Goal: Information Seeking & Learning: Learn about a topic

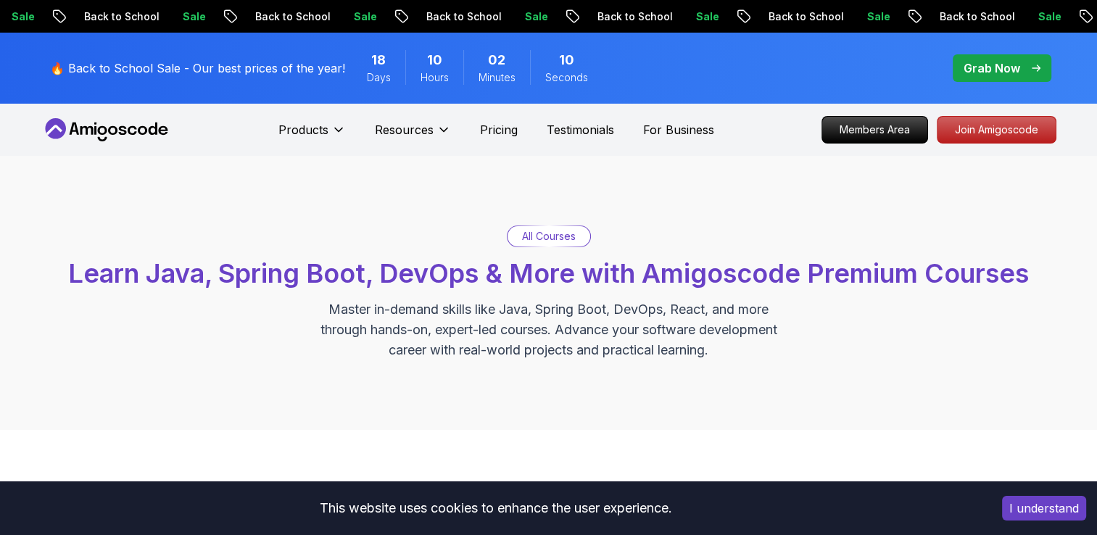
click at [1031, 514] on button "I understand" at bounding box center [1044, 508] width 84 height 25
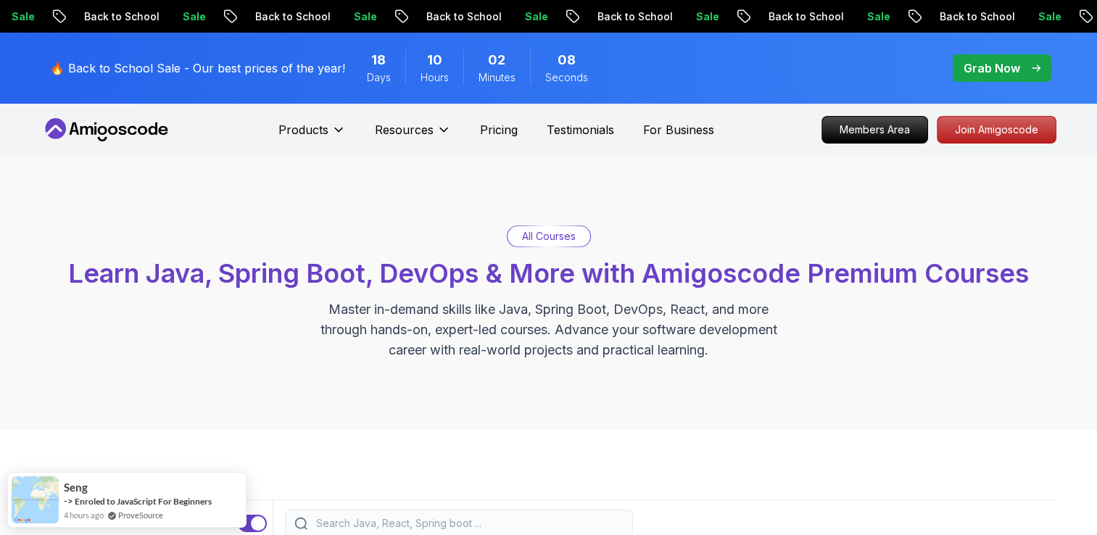
click at [70, 119] on icon at bounding box center [106, 129] width 131 height 23
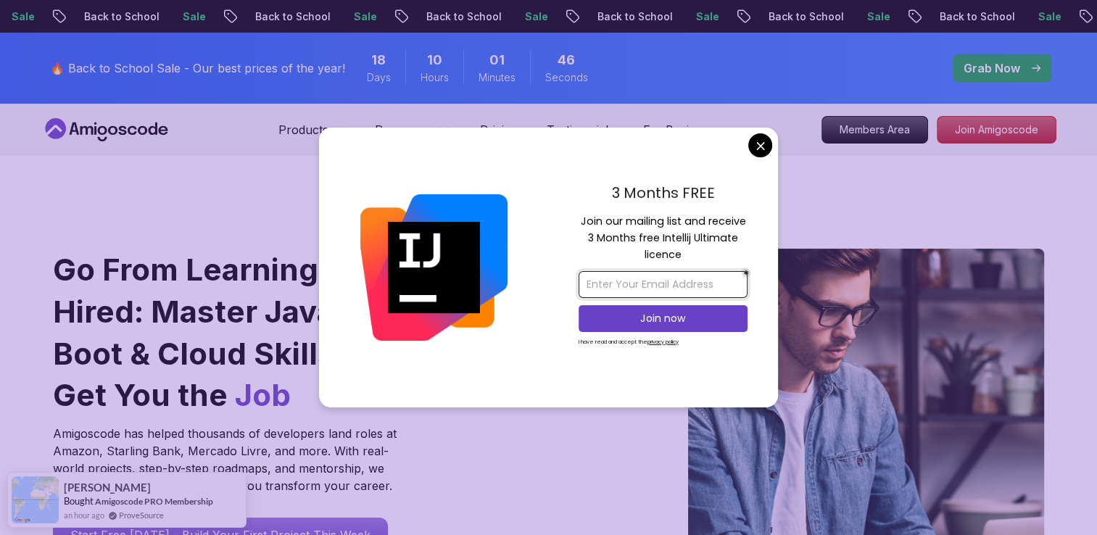
click at [647, 288] on input "email" at bounding box center [663, 284] width 169 height 27
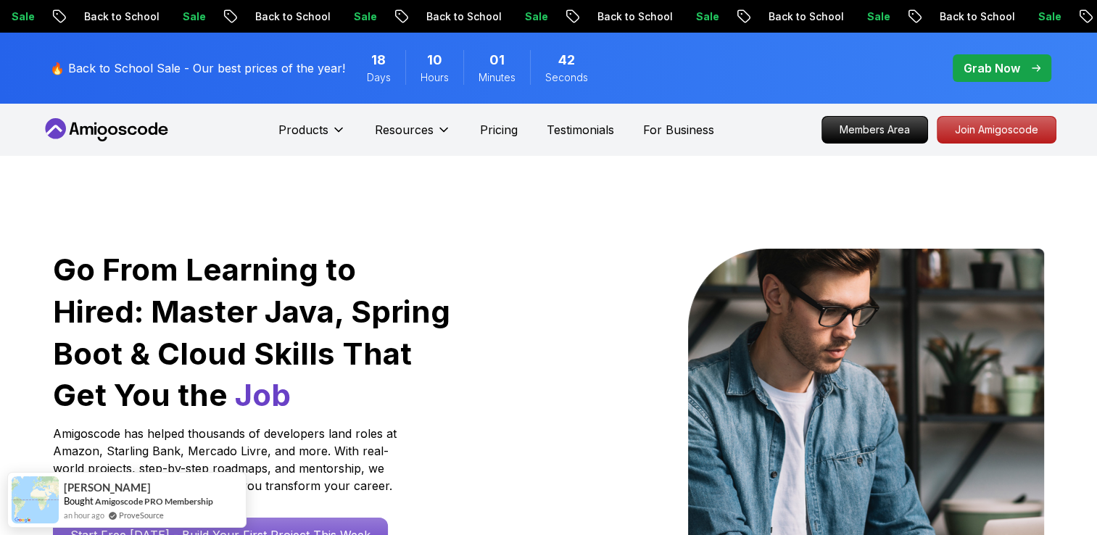
click at [1011, 60] on p "Grab Now" at bounding box center [992, 67] width 57 height 17
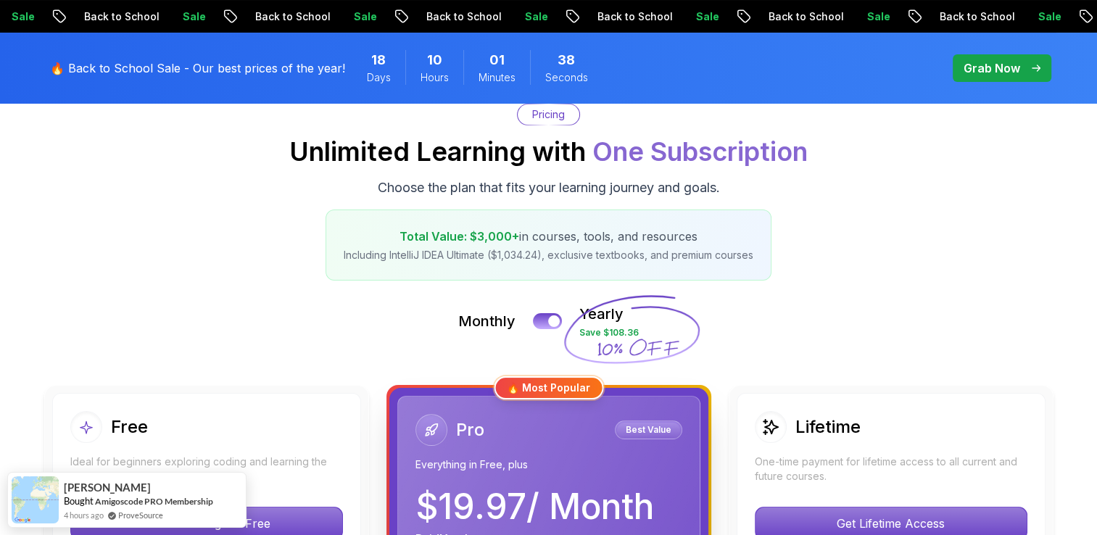
scroll to position [218, 0]
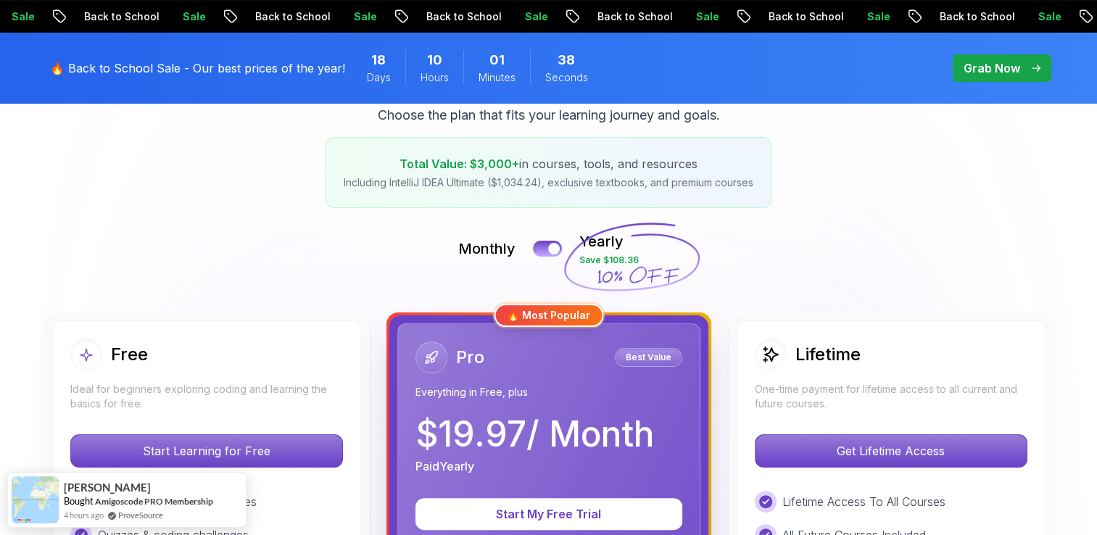
click at [560, 240] on div "Monthly Yearly Save $108.36" at bounding box center [548, 248] width 1015 height 35
click at [553, 249] on div at bounding box center [554, 249] width 12 height 12
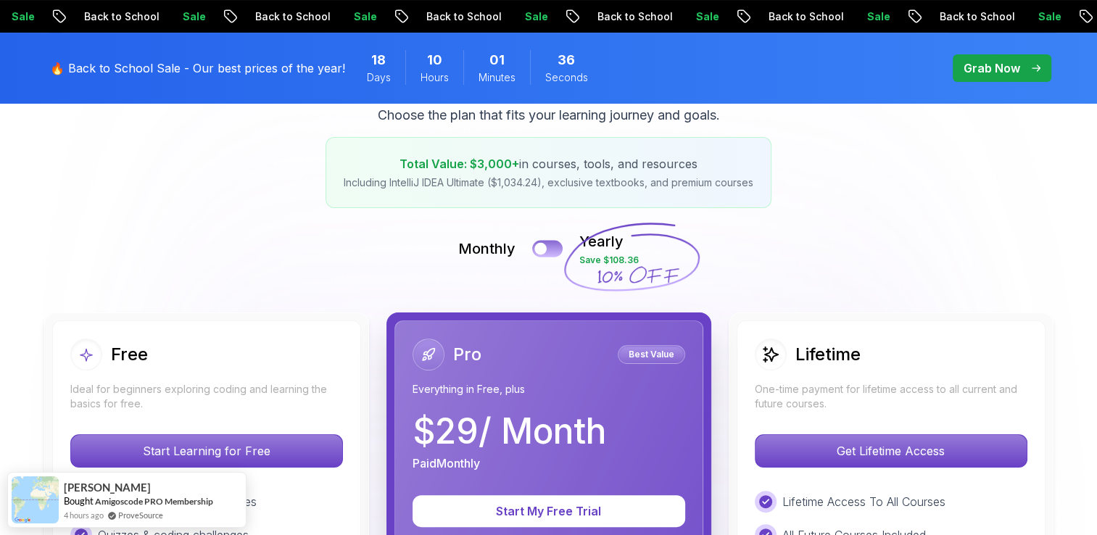
click at [553, 249] on button at bounding box center [547, 248] width 30 height 17
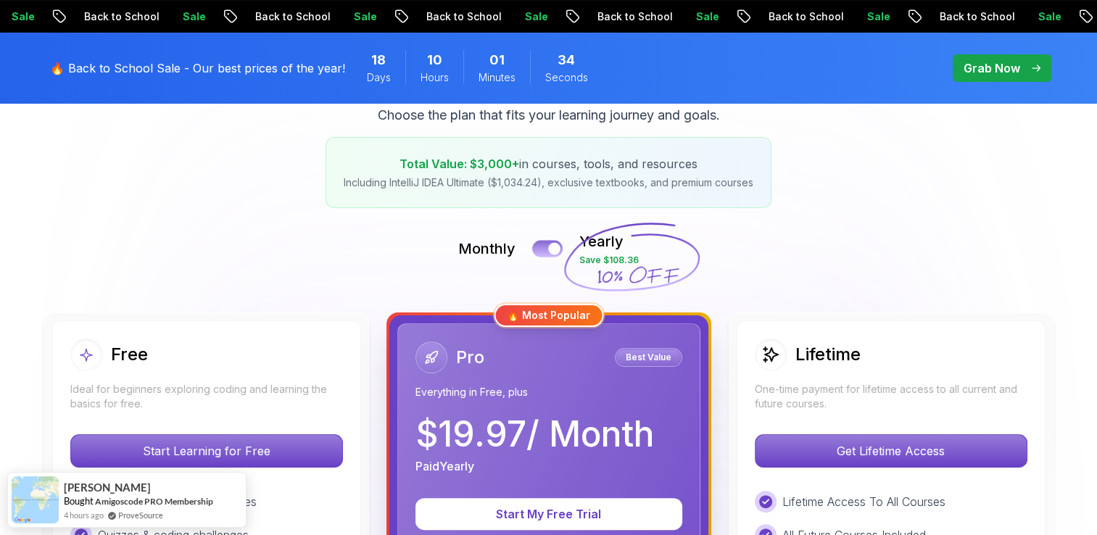
click at [548, 246] on div at bounding box center [554, 249] width 12 height 12
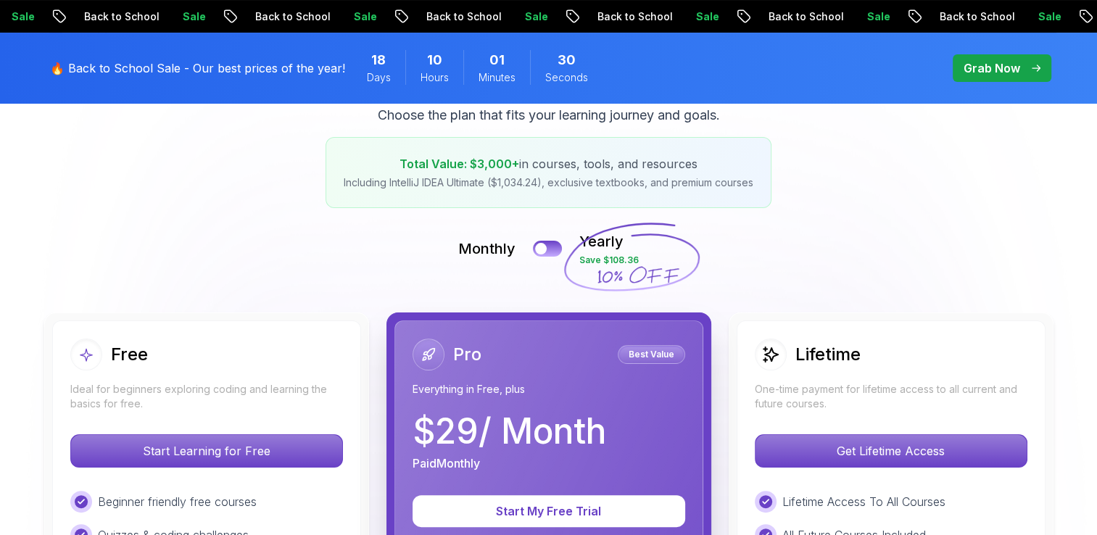
click at [317, 263] on div "Monthly Yearly Save $108.36" at bounding box center [548, 248] width 1015 height 35
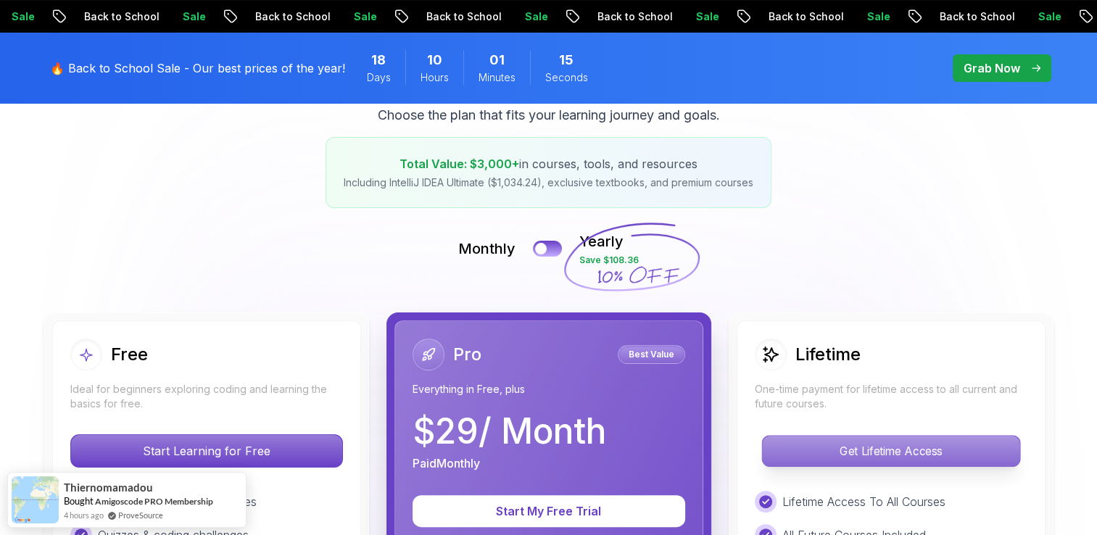
click at [842, 436] on p "Get Lifetime Access" at bounding box center [890, 451] width 257 height 30
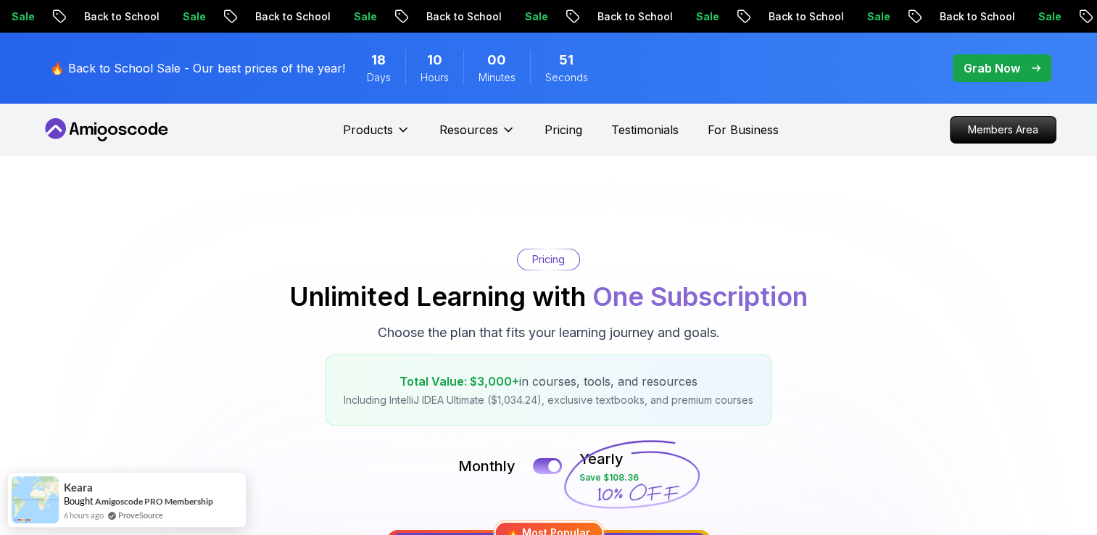
click at [117, 130] on icon at bounding box center [106, 129] width 131 height 23
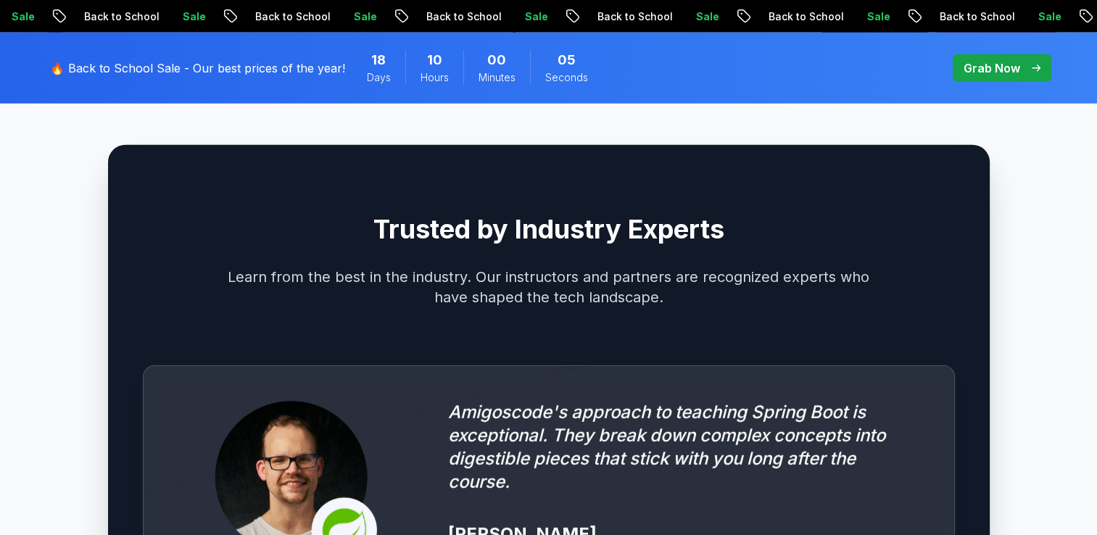
scroll to position [3917, 0]
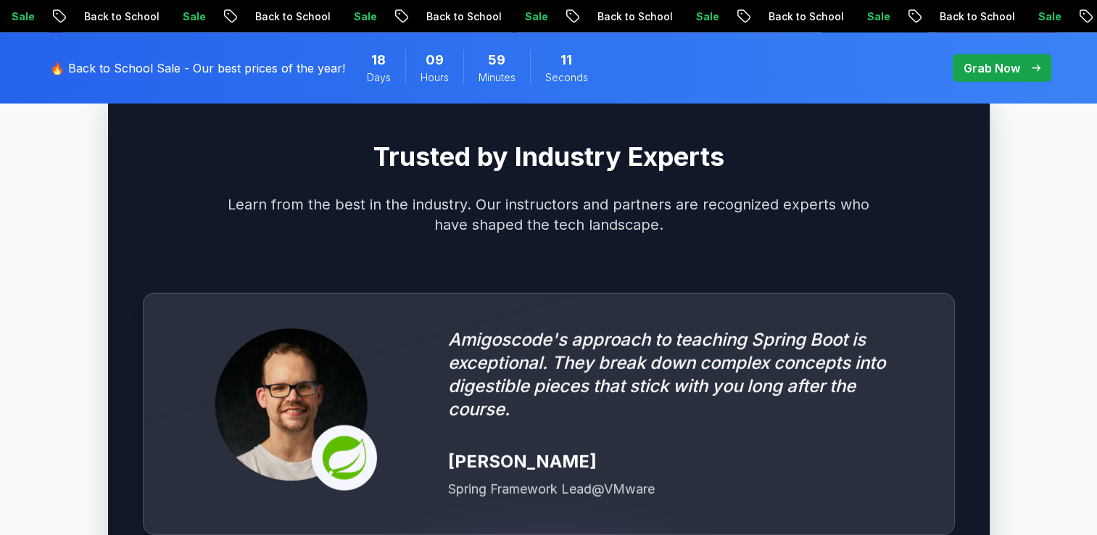
click at [572, 213] on div "Trusted by Industry Experts Learn from the best in the industry. Our instructor…" at bounding box center [549, 489] width 882 height 833
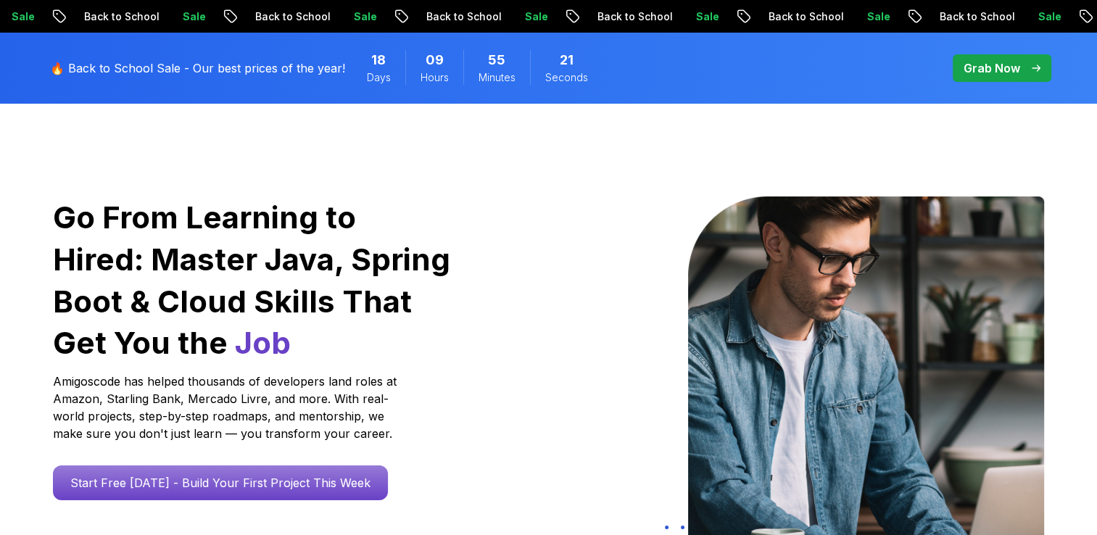
scroll to position [0, 0]
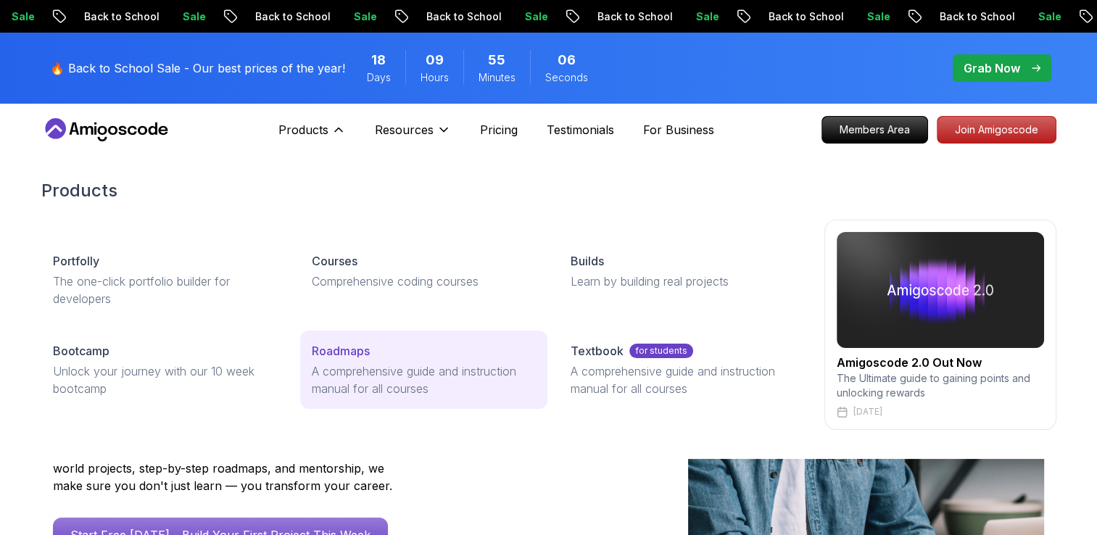
click at [392, 361] on link "Roadmaps A comprehensive guide and instruction manual for all courses" at bounding box center [423, 370] width 247 height 78
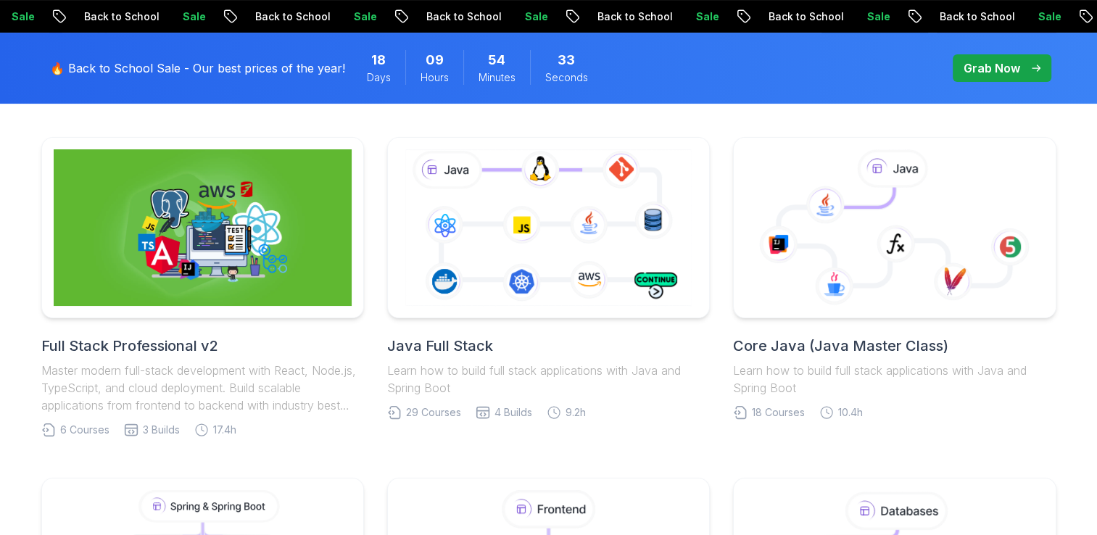
scroll to position [290, 0]
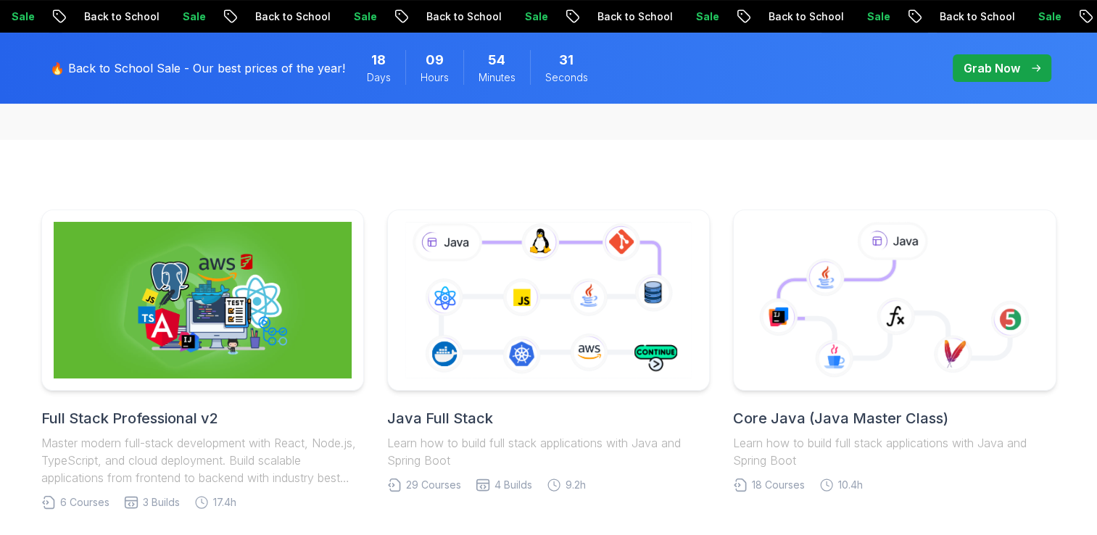
click at [797, 405] on link "Core Java (Java Master Class) Learn how to build full stack applications with J…" at bounding box center [894, 351] width 323 height 283
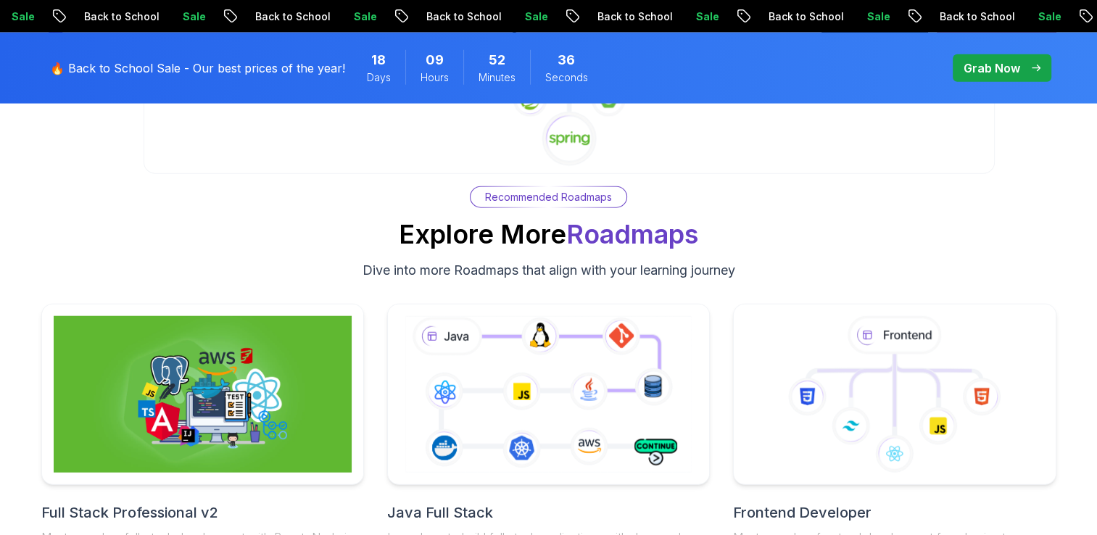
scroll to position [9066, 0]
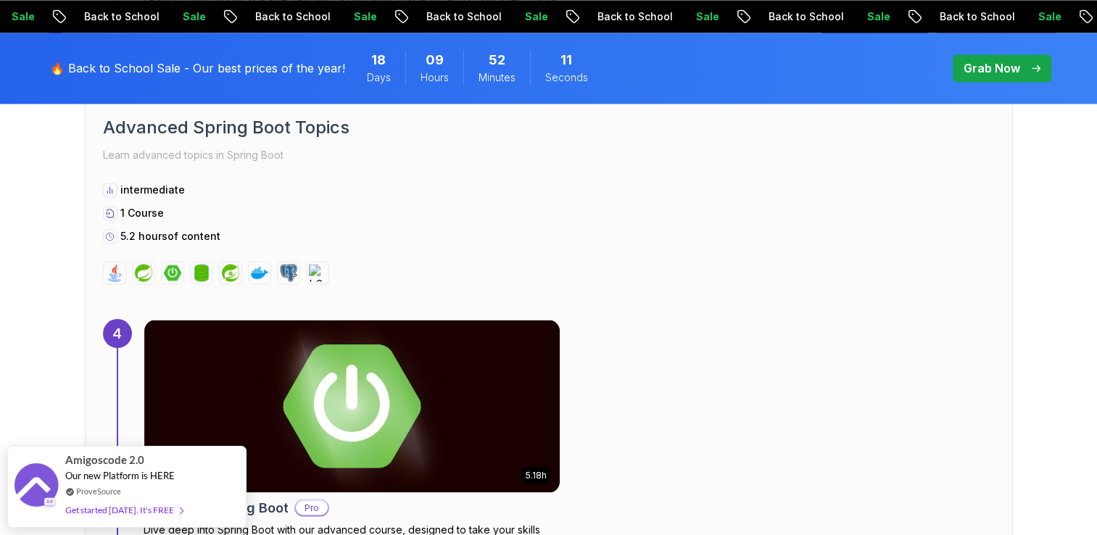
scroll to position [2539, 0]
